Goal: Transaction & Acquisition: Book appointment/travel/reservation

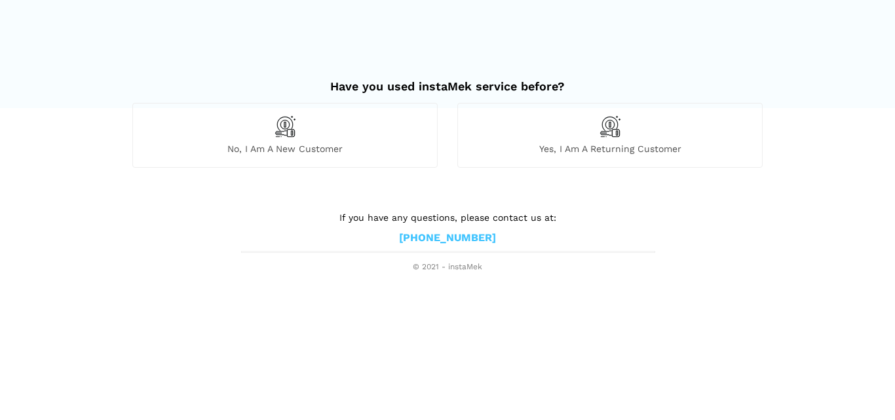
click at [406, 156] on div "No, I am a new customer" at bounding box center [284, 135] width 305 height 64
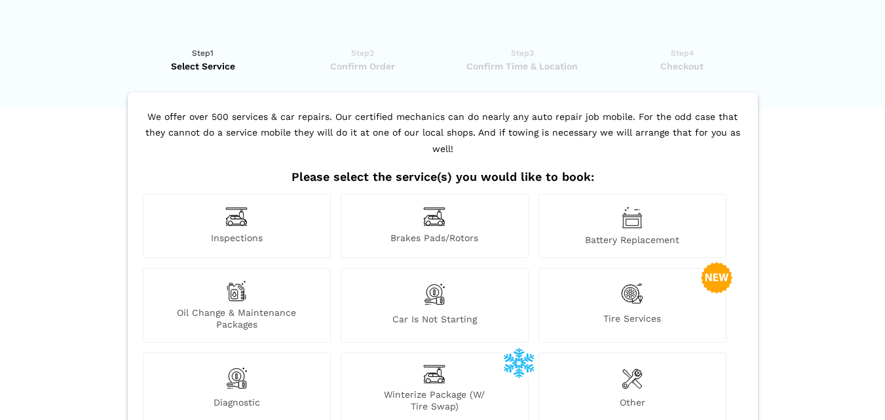
scroll to position [65, 0]
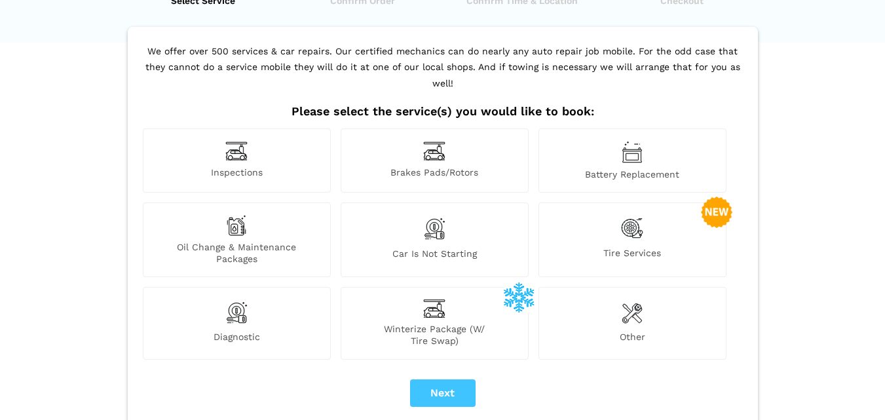
click at [289, 168] on div "Inspections" at bounding box center [237, 160] width 188 height 64
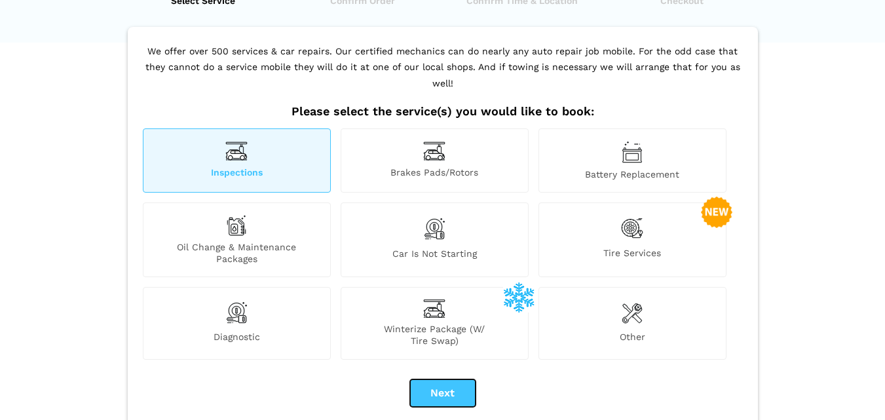
click at [451, 379] on button "Next" at bounding box center [442, 393] width 65 height 28
checkbox input "true"
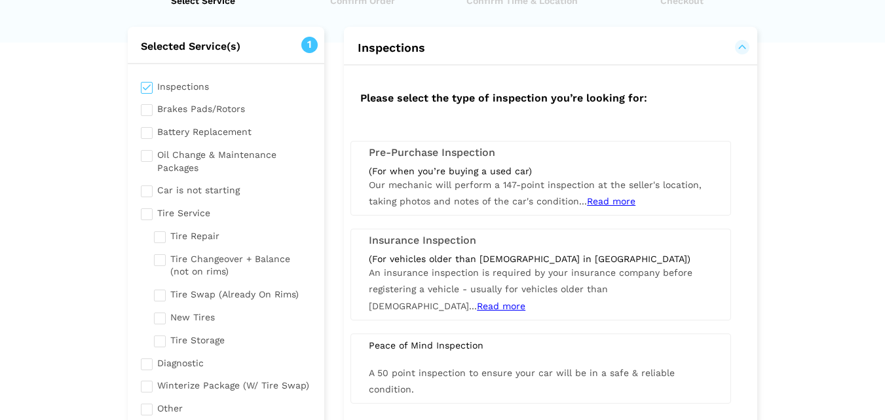
click at [477, 185] on span "Our mechanic will perform a 147-point inspection at the seller's location, taki…" at bounding box center [535, 192] width 333 height 27
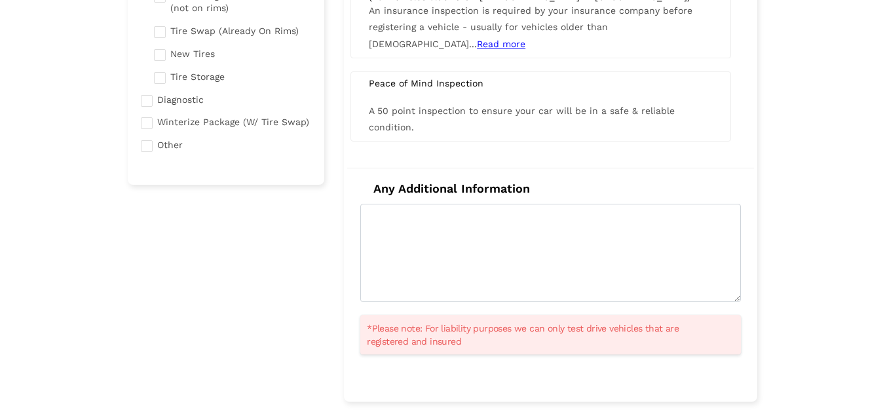
scroll to position [393, 0]
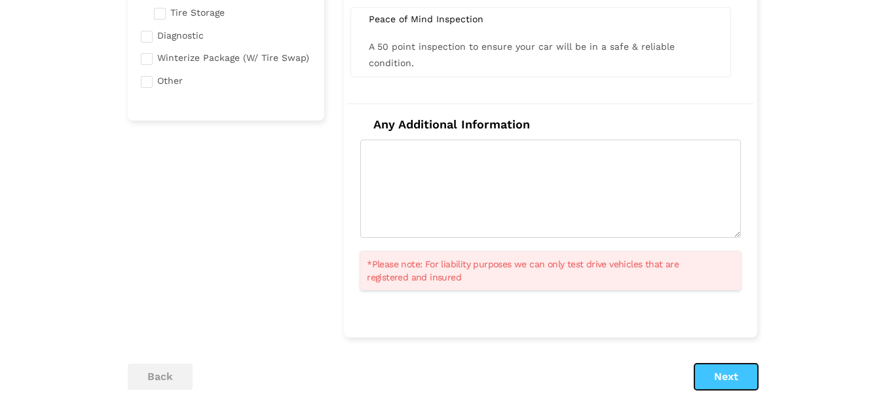
click at [750, 377] on button "Next" at bounding box center [726, 376] width 64 height 26
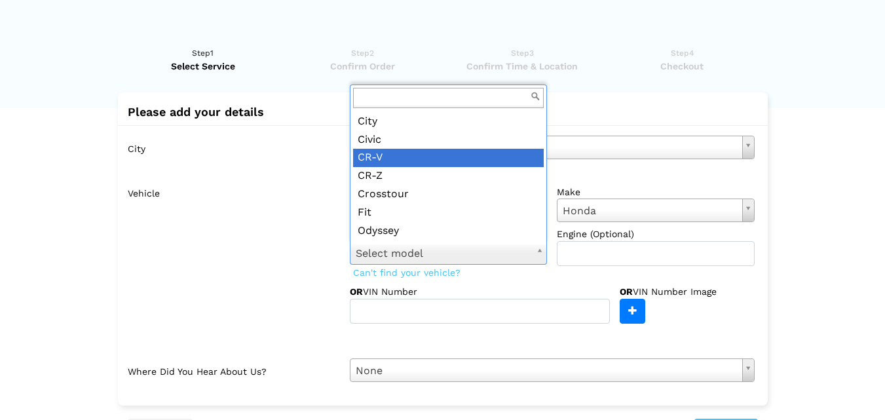
scroll to position [51, 0]
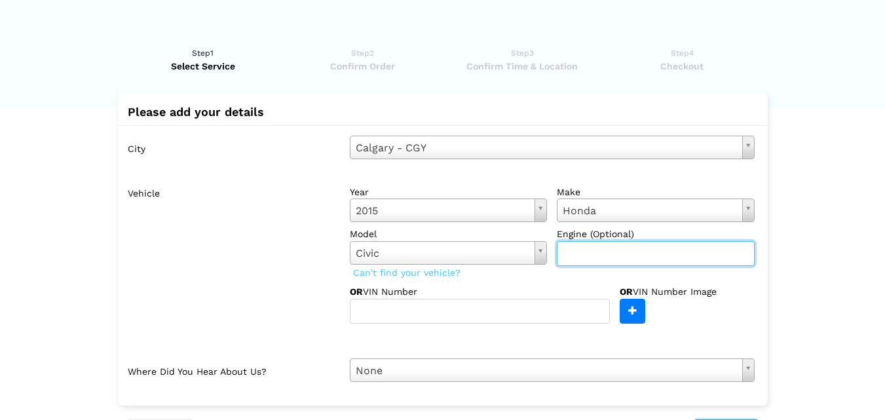
click at [654, 262] on input "text" at bounding box center [656, 253] width 198 height 25
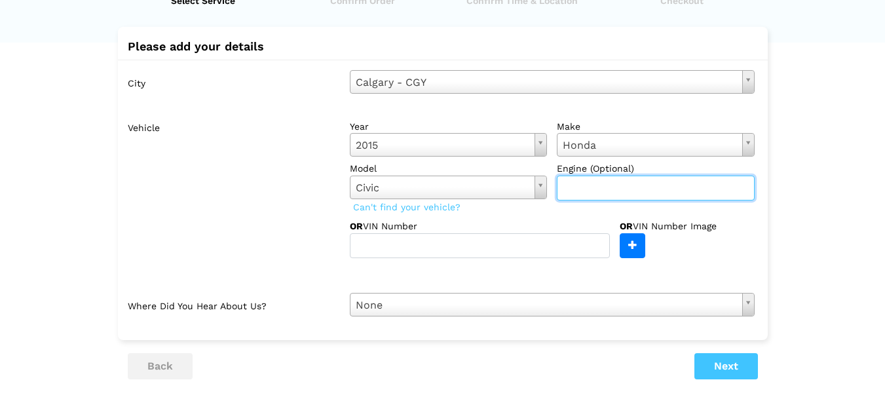
scroll to position [131, 0]
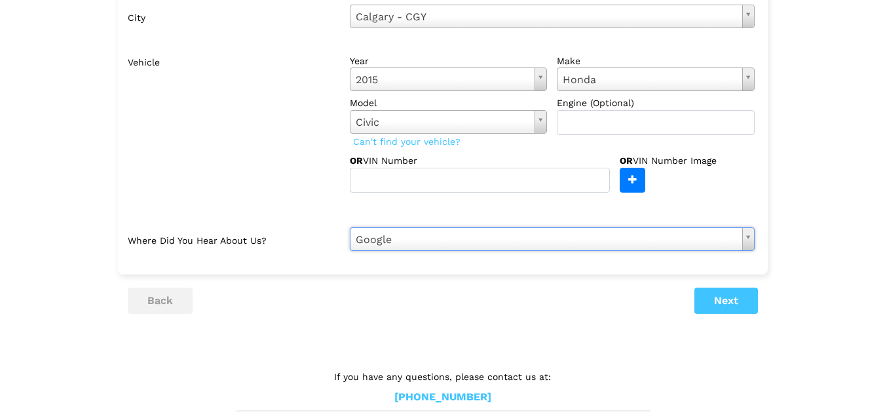
click at [780, 293] on lik "Have you used instaMek service before? No, I am a new customer Yes, I am a retu…" at bounding box center [442, 167] width 885 height 530
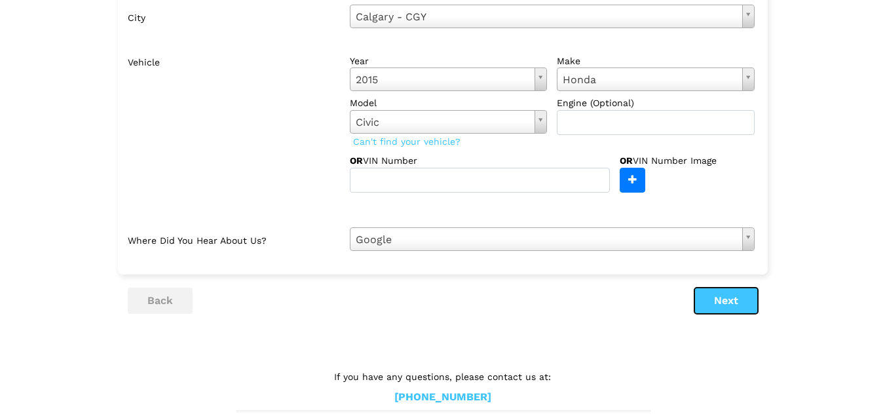
click at [743, 299] on button "Next" at bounding box center [726, 300] width 64 height 26
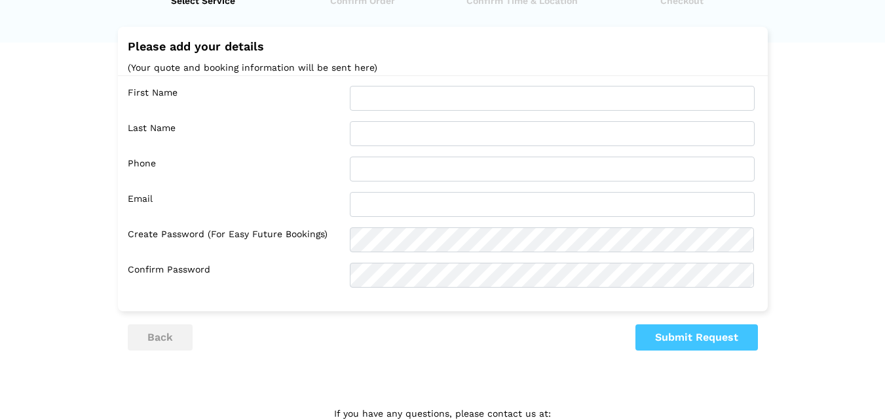
scroll to position [0, 0]
